Goal: Information Seeking & Learning: Learn about a topic

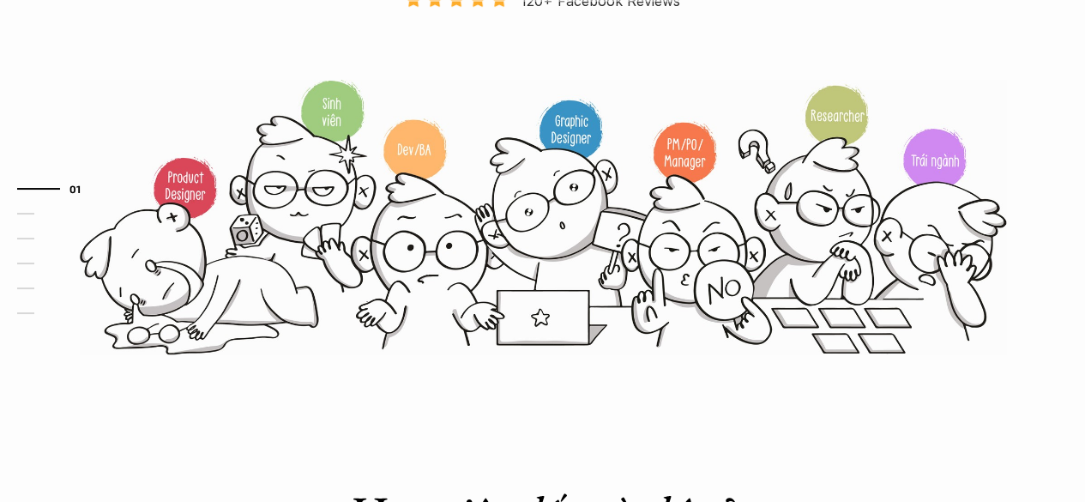
click at [313, 211] on img at bounding box center [543, 216] width 927 height 279
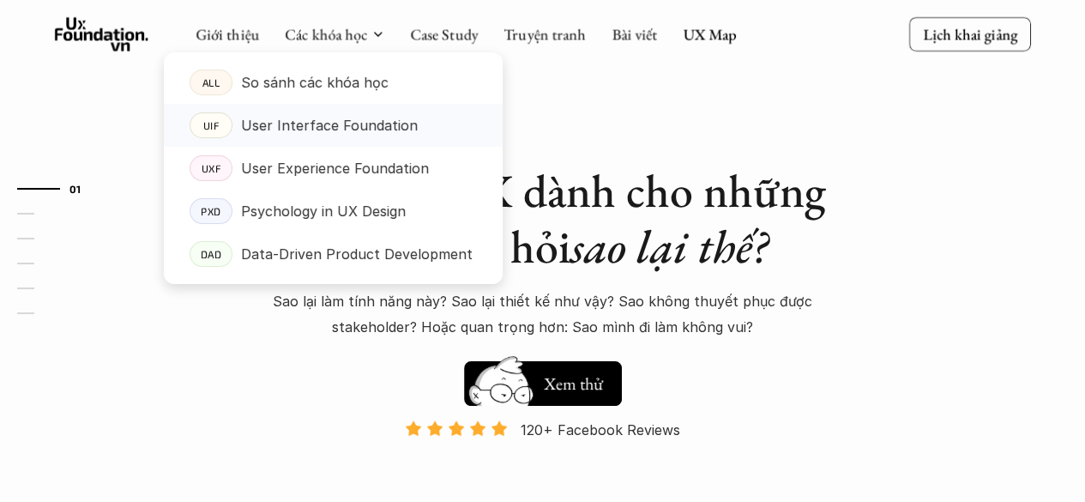
click at [376, 124] on p "User Interface Foundation" at bounding box center [329, 125] width 177 height 26
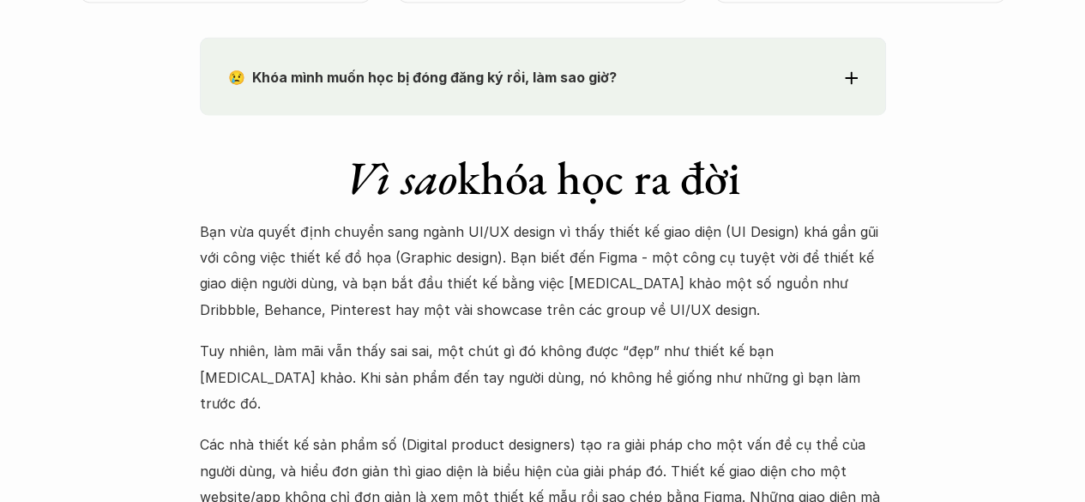
scroll to position [1544, 0]
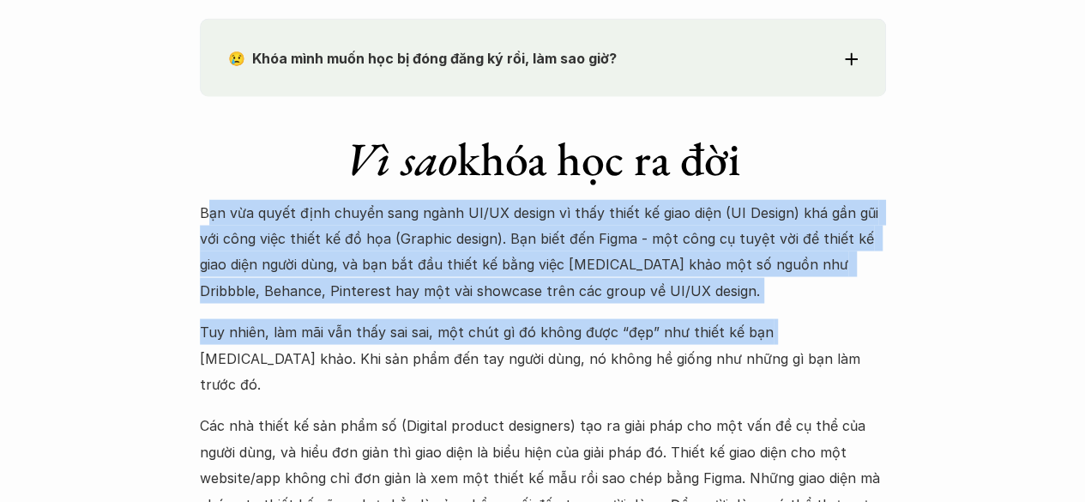
drag, startPoint x: 211, startPoint y: 208, endPoint x: 765, endPoint y: 318, distance: 565.2
click at [765, 318] on div "Bạn vừa quyết định chuyển sang ngành UI/UX design vì thấy thiết kế giao diện (U…" at bounding box center [543, 457] width 686 height 516
click at [765, 318] on p "Tuy nhiên, làm mãi vẫn thấy sai sai, một chút gì đó không được “đẹp” như thiết …" at bounding box center [543, 357] width 686 height 78
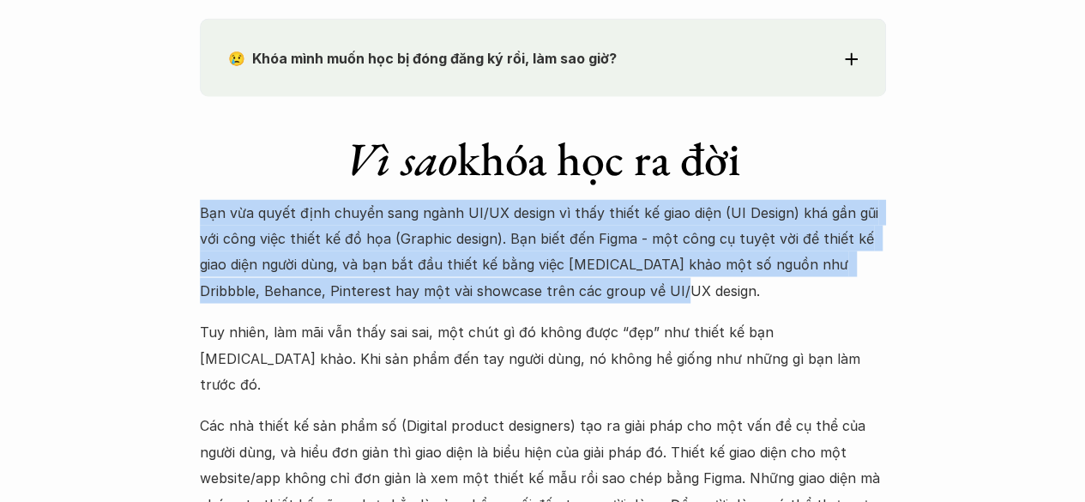
drag, startPoint x: 178, startPoint y: 205, endPoint x: 684, endPoint y: 301, distance: 515.2
click at [684, 301] on p "Bạn vừa quyết định chuyển sang ngành UI/UX design vì thấy thiết kế giao diện (U…" at bounding box center [543, 251] width 686 height 105
drag, startPoint x: 389, startPoint y: 248, endPoint x: 631, endPoint y: 287, distance: 246.0
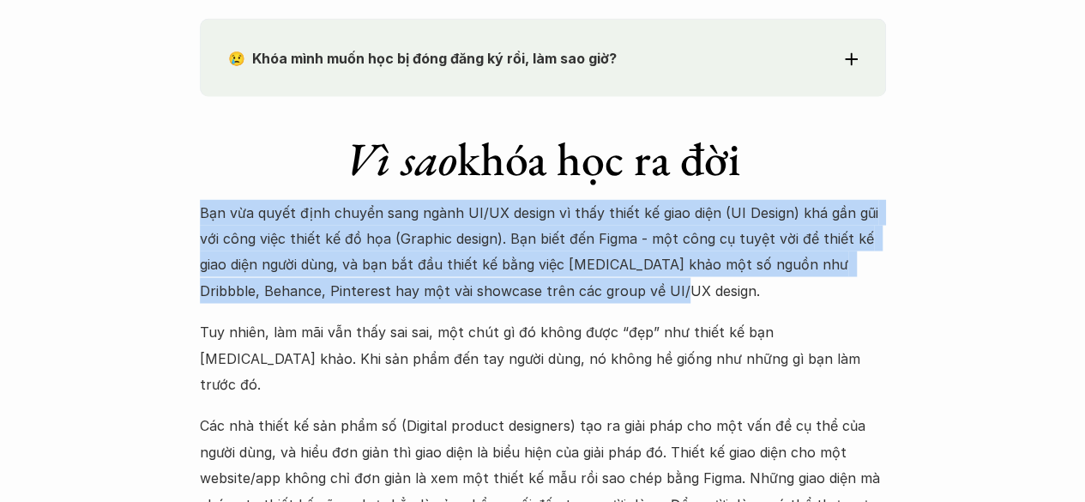
click at [631, 287] on p "Bạn vừa quyết định chuyển sang ngành UI/UX design vì thấy thiết kế giao diện (U…" at bounding box center [543, 251] width 686 height 105
